Goal: Communication & Community: Answer question/provide support

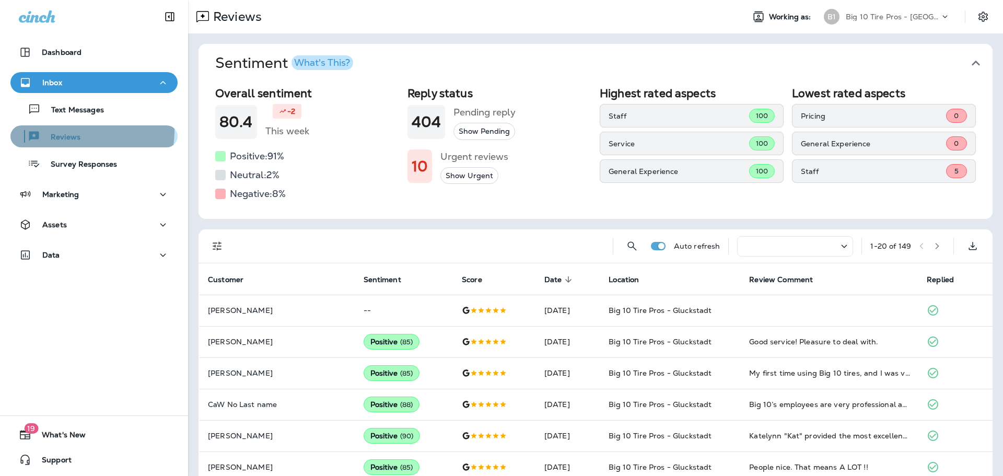
click at [77, 131] on div "Reviews" at bounding box center [48, 137] width 66 height 16
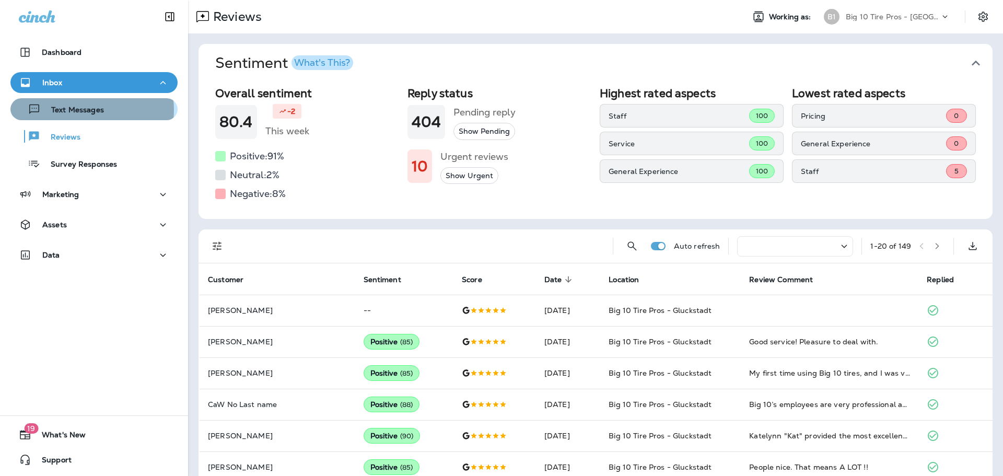
click at [89, 110] on p "Text Messages" at bounding box center [72, 111] width 63 height 10
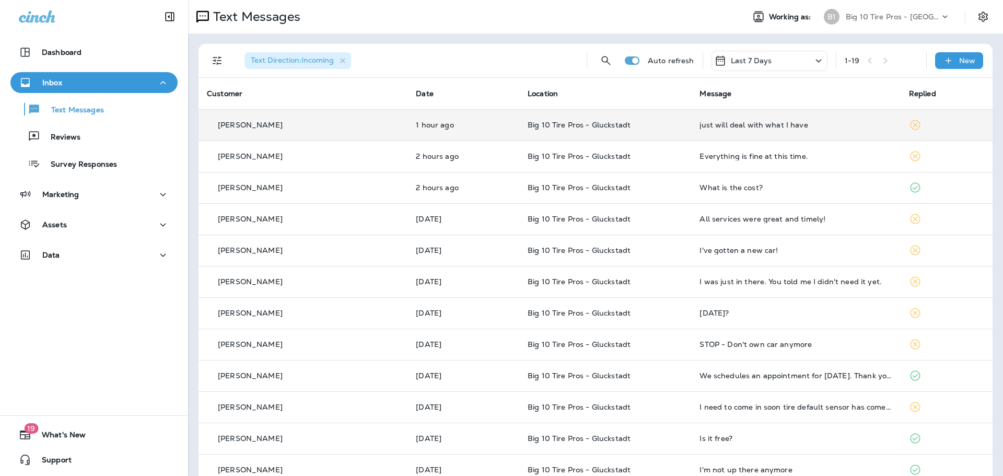
click at [726, 127] on div "just will deal with what I have" at bounding box center [796, 125] width 192 height 8
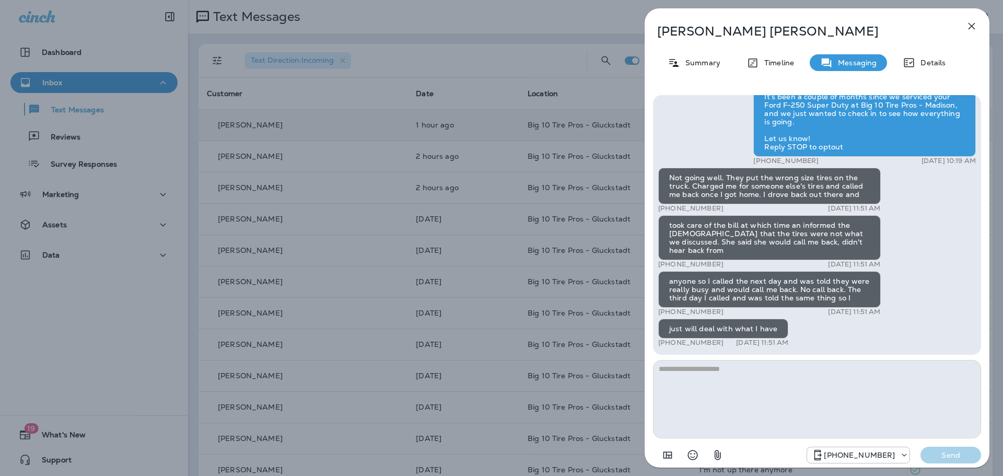
click at [972, 29] on icon "button" at bounding box center [972, 26] width 13 height 13
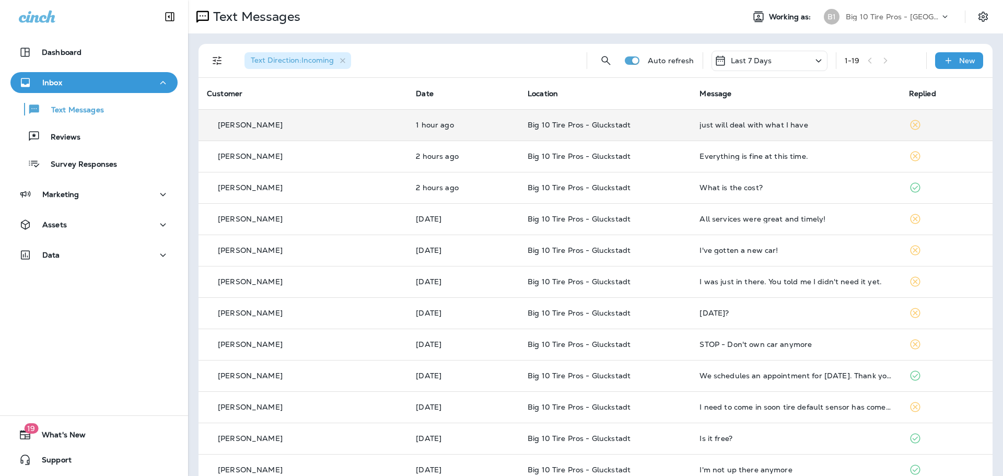
click at [909, 121] on icon at bounding box center [915, 125] width 13 height 13
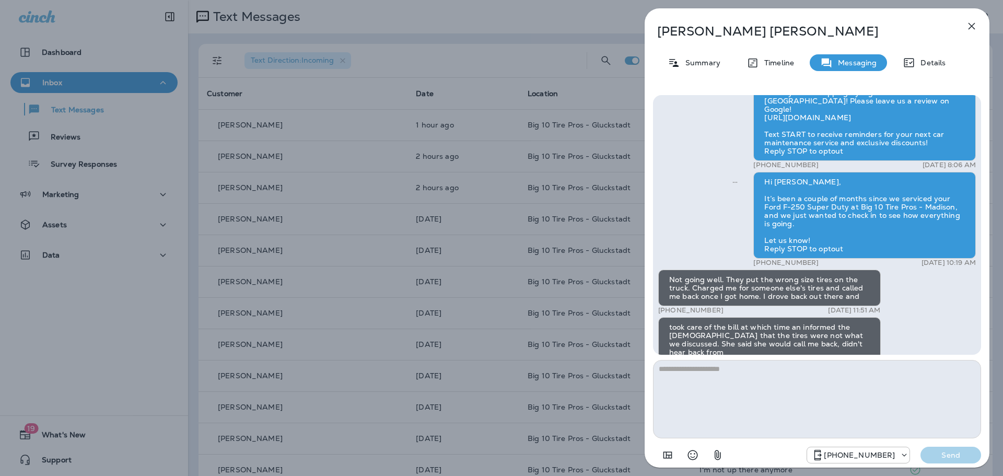
scroll to position [-103, 0]
click at [970, 27] on icon "button" at bounding box center [972, 26] width 13 height 13
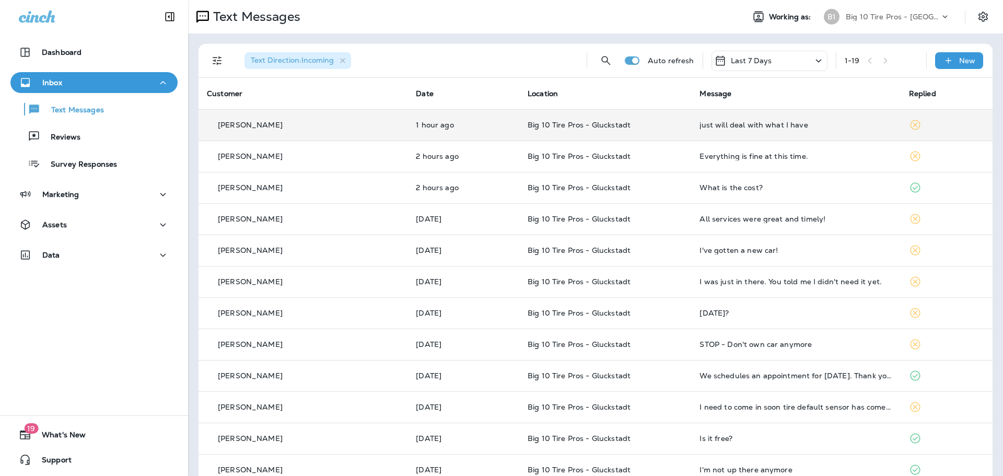
click at [909, 123] on icon at bounding box center [915, 125] width 13 height 13
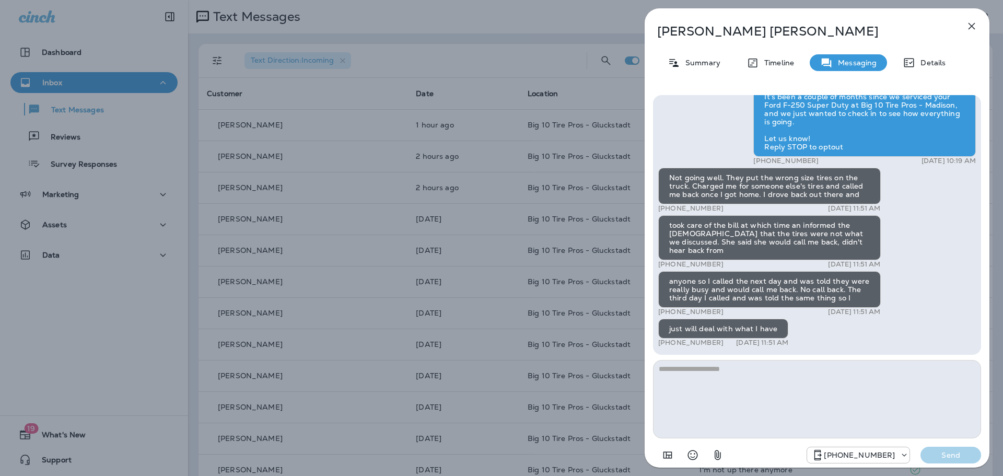
click at [973, 25] on icon "button" at bounding box center [972, 26] width 7 height 7
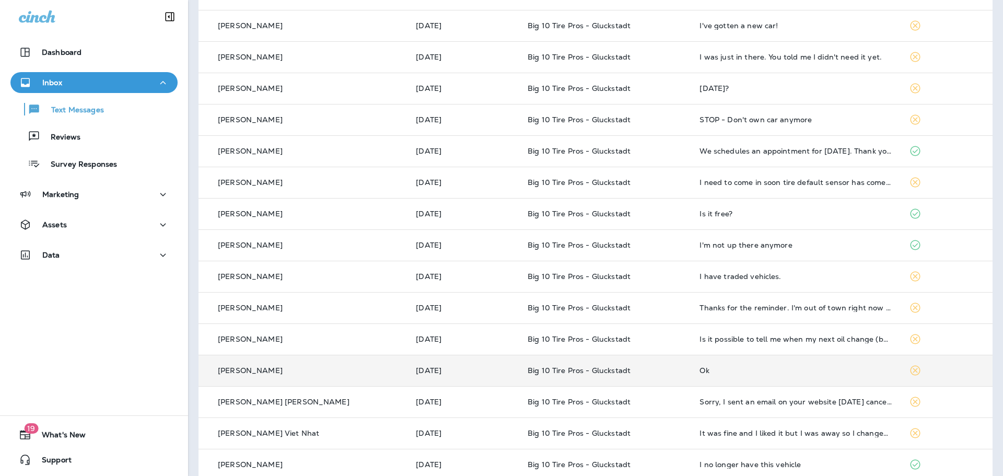
scroll to position [240, 0]
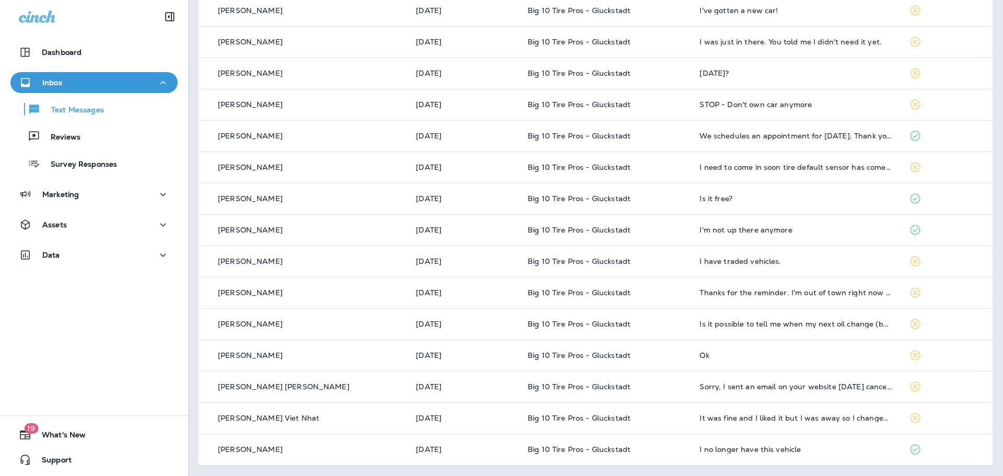
click at [47, 78] on p "Inbox" at bounding box center [52, 82] width 20 height 8
